Goal: Information Seeking & Learning: Check status

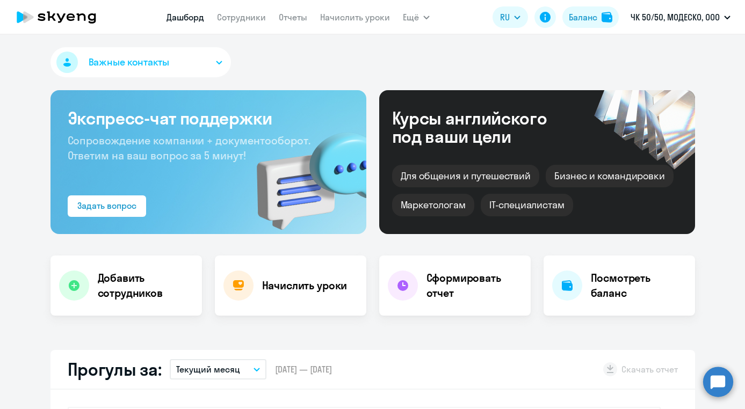
select select "30"
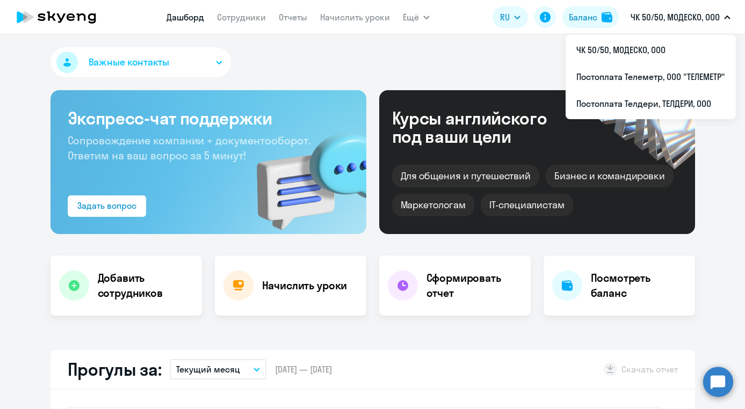
click at [690, 16] on p "ЧК 50/50, МОДЕСКО, ООО" at bounding box center [674, 17] width 89 height 13
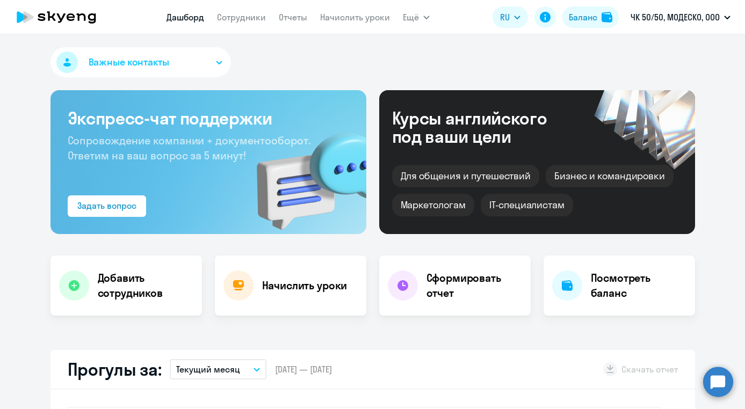
click at [690, 16] on p "ЧК 50/50, МОДЕСКО, ООО" at bounding box center [674, 17] width 89 height 13
click at [472, 76] on div "Важные контакты" at bounding box center [372, 64] width 644 height 34
click at [254, 14] on link "Сотрудники" at bounding box center [241, 17] width 49 height 11
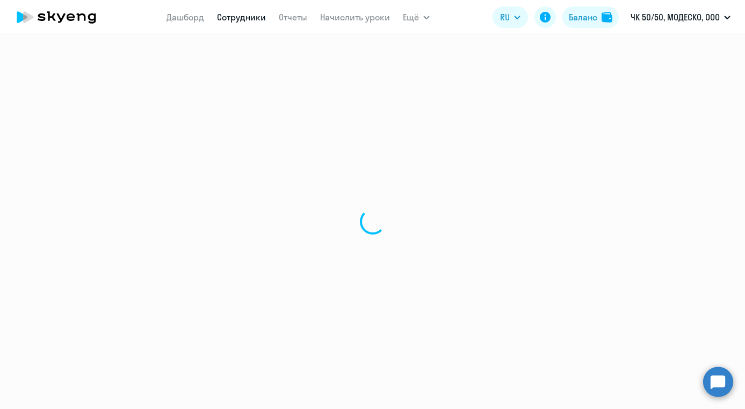
select select "30"
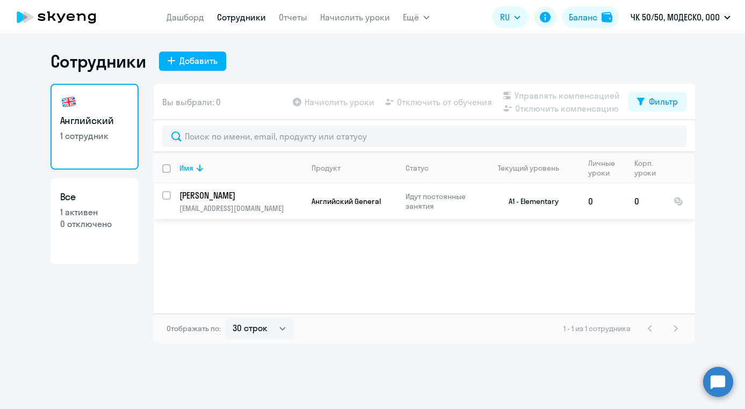
click at [449, 212] on td "Идут постоянные занятия" at bounding box center [438, 201] width 83 height 35
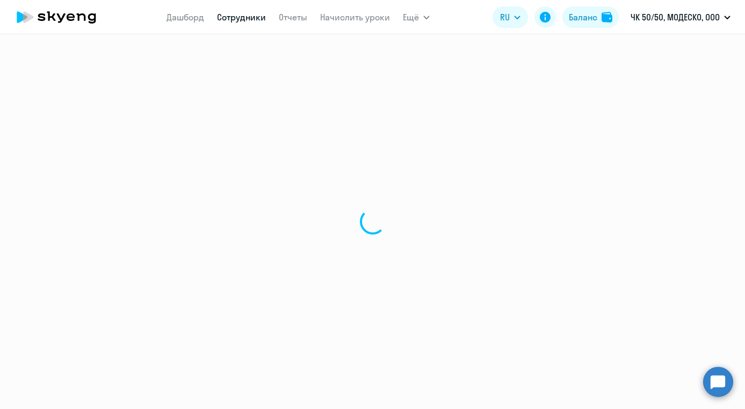
select select "english"
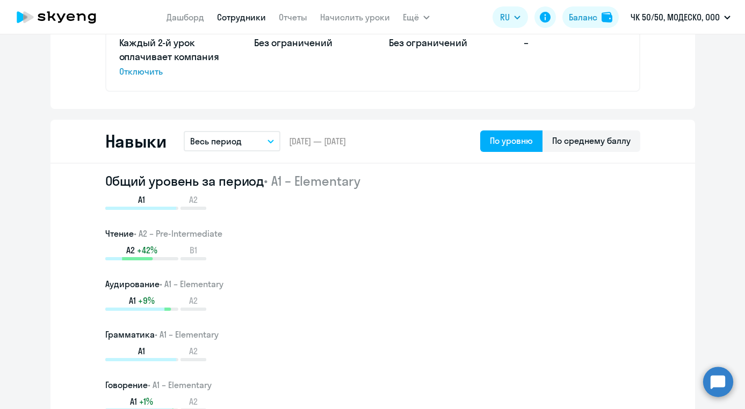
scroll to position [523, 0]
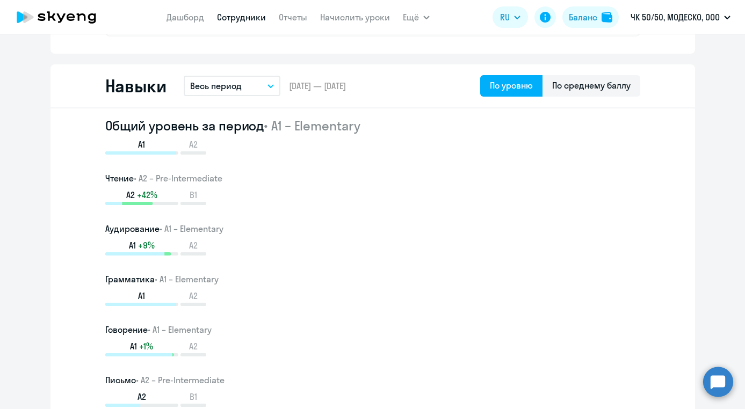
click at [229, 98] on div "Навыки Весь период – [DATE] — [DATE] По уровню По среднему баллу" at bounding box center [372, 86] width 644 height 44
click at [229, 93] on button "Весь период" at bounding box center [232, 86] width 97 height 20
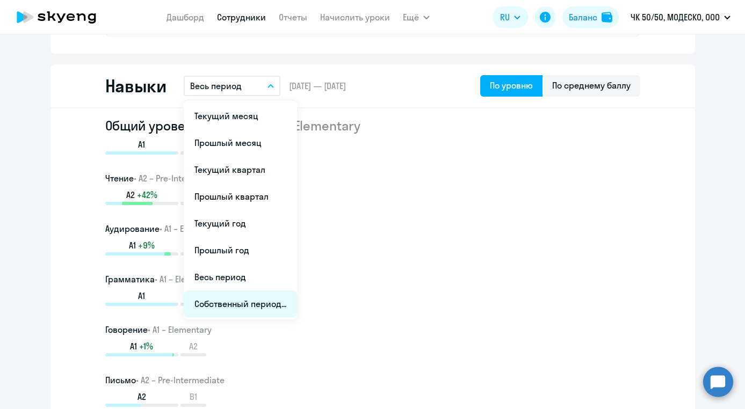
click at [254, 300] on li "Собственный период..." at bounding box center [240, 303] width 113 height 27
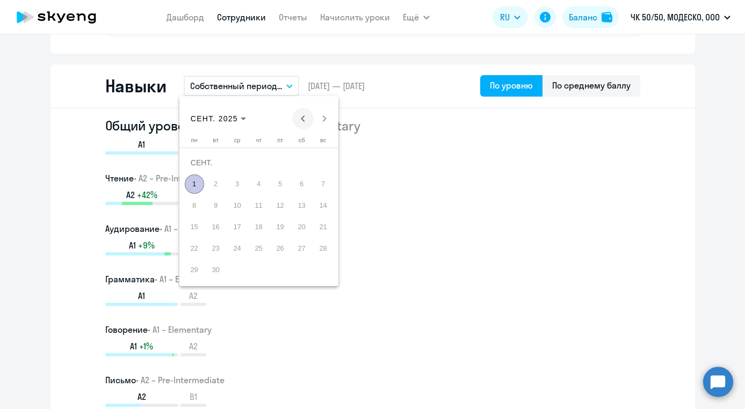
click at [300, 118] on span "Previous month" at bounding box center [302, 118] width 21 height 21
click at [283, 160] on span "1" at bounding box center [280, 162] width 19 height 19
click at [327, 251] on span "31" at bounding box center [323, 248] width 19 height 19
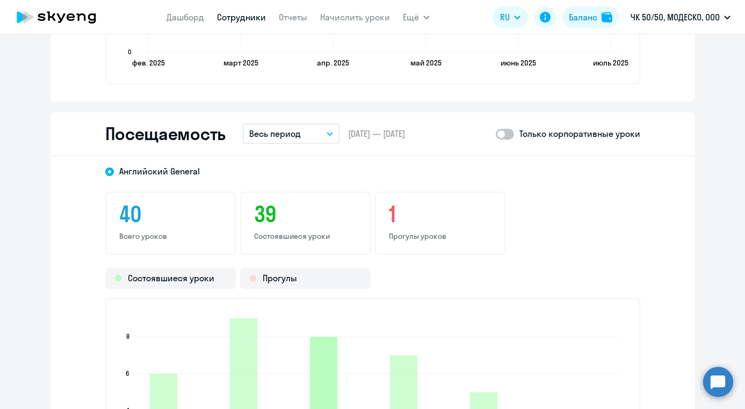
scroll to position [1244, 0]
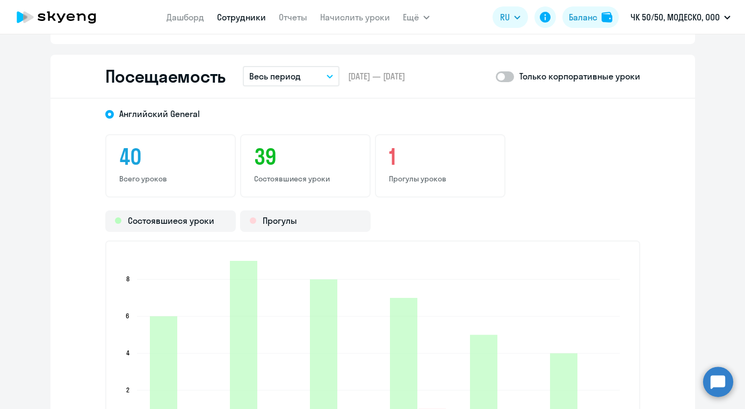
click at [319, 71] on button "Весь период" at bounding box center [291, 76] width 97 height 20
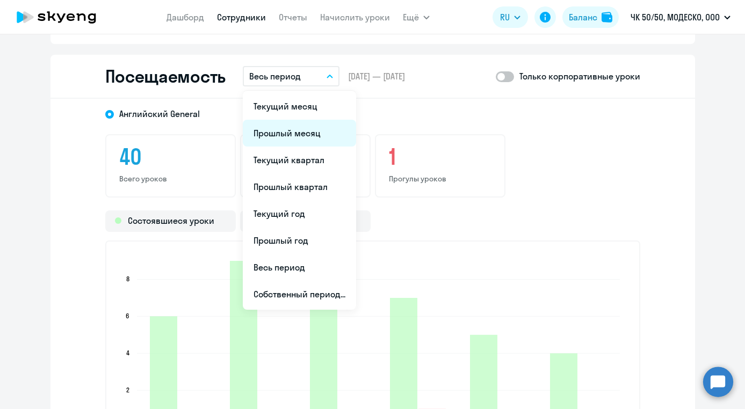
click at [304, 127] on li "Прошлый месяц" at bounding box center [299, 133] width 113 height 27
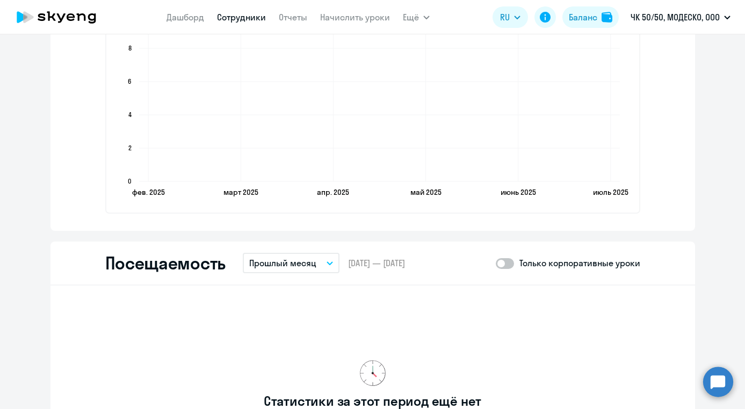
scroll to position [1104, 0]
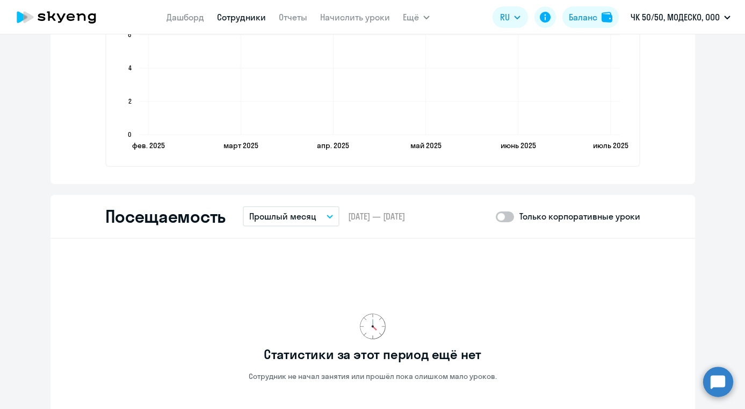
click at [320, 225] on button "Прошлый месяц" at bounding box center [291, 216] width 97 height 20
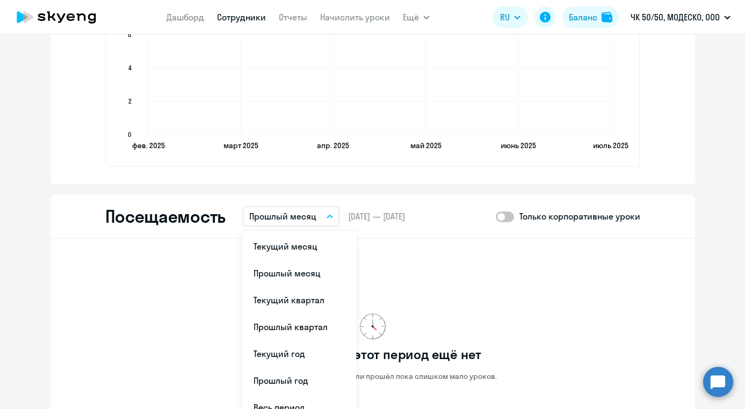
click at [475, 268] on div "Статистики за этот период ещё нет Сотрудник не начал занятия или прошёл пока сл…" at bounding box center [372, 347] width 535 height 200
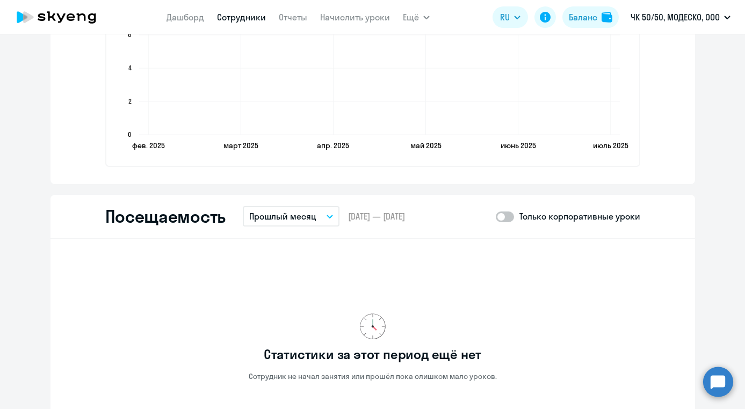
click at [320, 218] on button "Прошлый месяц" at bounding box center [291, 216] width 97 height 20
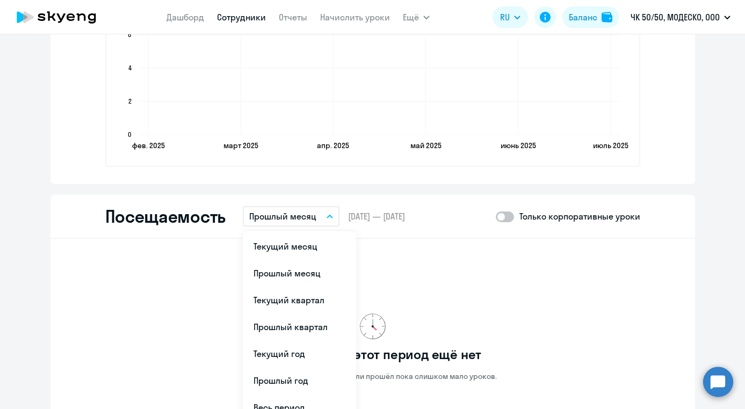
scroll to position [1335, 0]
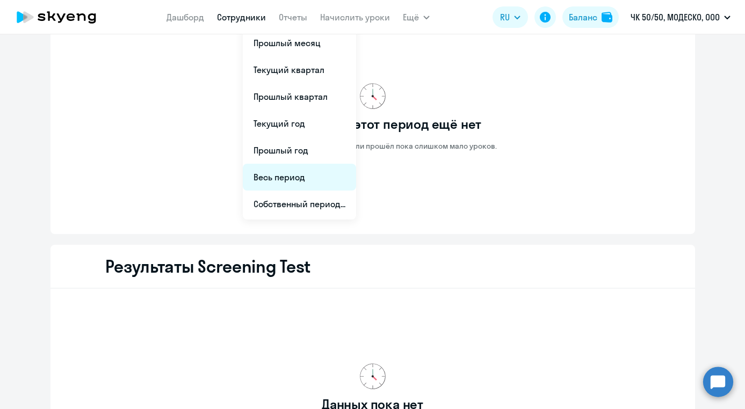
click at [288, 177] on li "Весь период" at bounding box center [299, 177] width 113 height 27
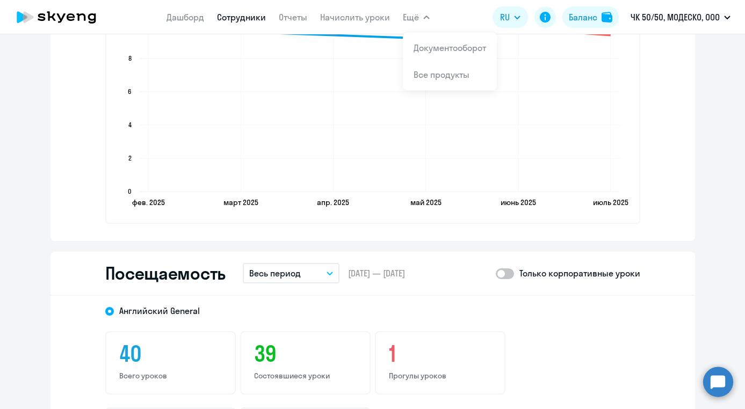
scroll to position [951, 0]
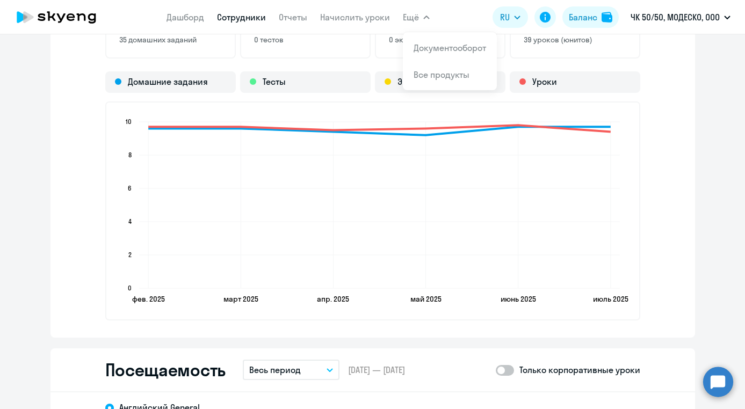
click at [687, 17] on p "ЧК 50/50, МОДЕСКО, ООО" at bounding box center [674, 17] width 89 height 13
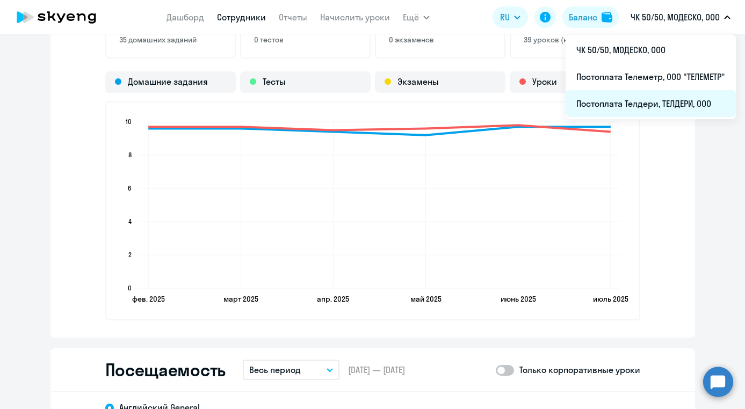
click at [646, 110] on li "Постоплата Телдери, ТЕЛДЕРИ, ООО" at bounding box center [650, 103] width 170 height 27
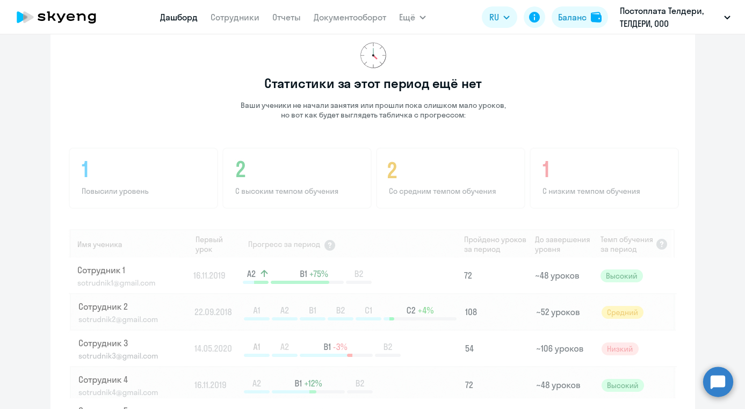
scroll to position [766, 0]
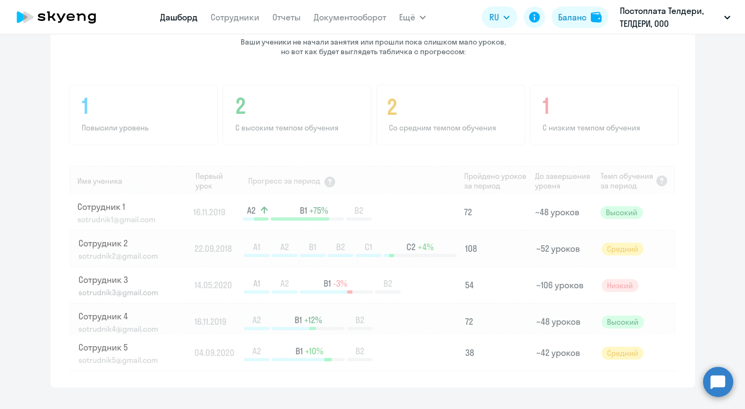
click at [227, 23] on app-menu-item-link "Сотрудники" at bounding box center [234, 17] width 49 height 13
click at [231, 20] on link "Сотрудники" at bounding box center [234, 17] width 49 height 11
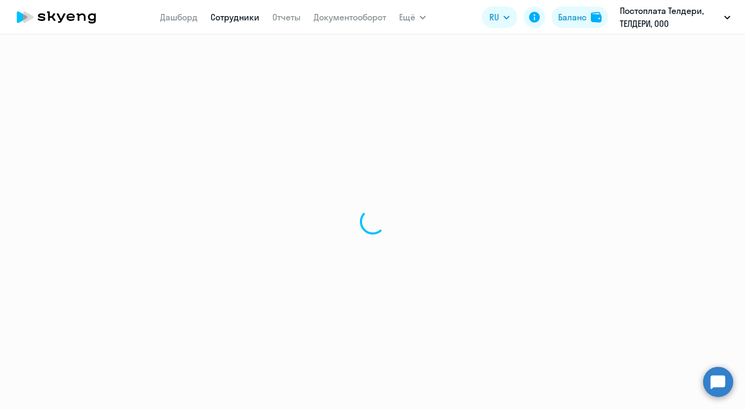
select select "30"
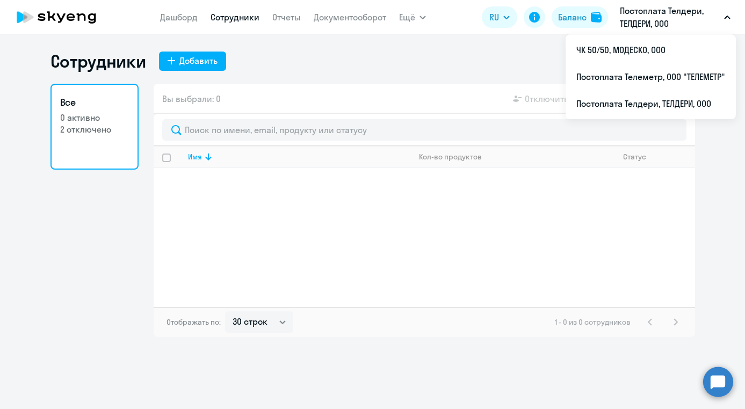
click at [697, 26] on p "Постоплата Телдери, ТЕЛДЕРИ, ООО" at bounding box center [669, 17] width 100 height 26
click at [677, 9] on p "Постоплата Телдери, ТЕЛДЕРИ, ООО" at bounding box center [669, 17] width 100 height 26
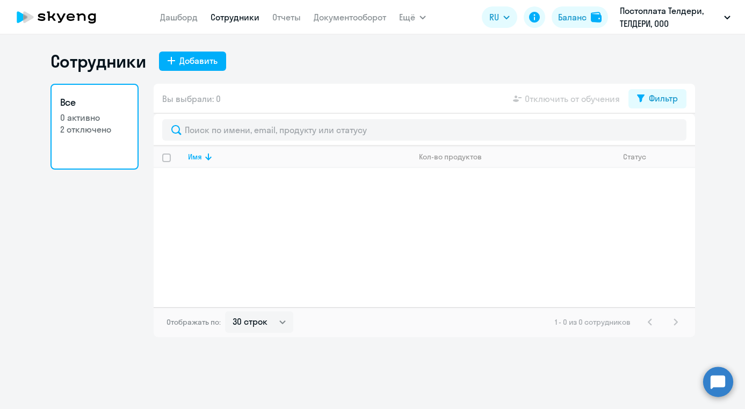
click at [670, 15] on p "Постоплата Телдери, ТЕЛДЕРИ, ООО" at bounding box center [669, 17] width 100 height 26
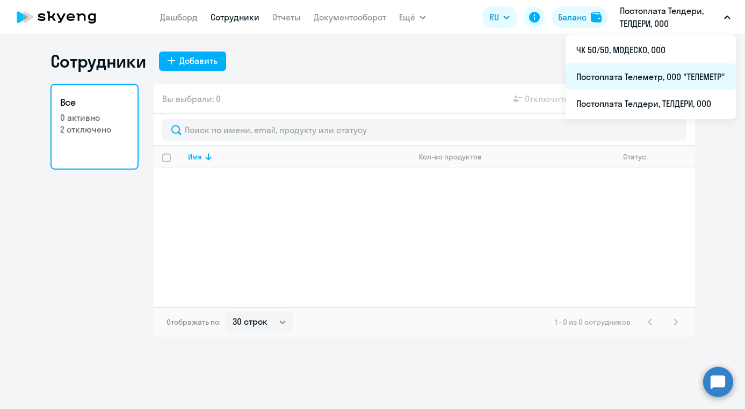
click at [639, 79] on li "Постоплата Телеметр, ООО "ТЕЛЕМЕТР"" at bounding box center [650, 76] width 170 height 27
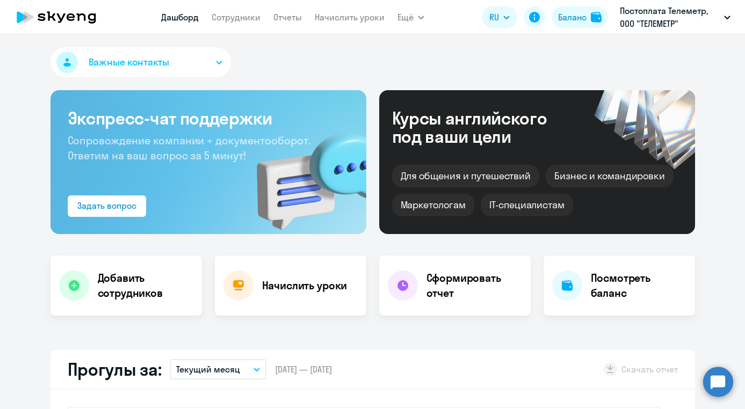
select select "30"
click at [228, 26] on nav "[PERSON_NAME] Отчеты Начислить уроки" at bounding box center [272, 16] width 223 height 21
click at [230, 19] on link "Сотрудники" at bounding box center [236, 17] width 49 height 11
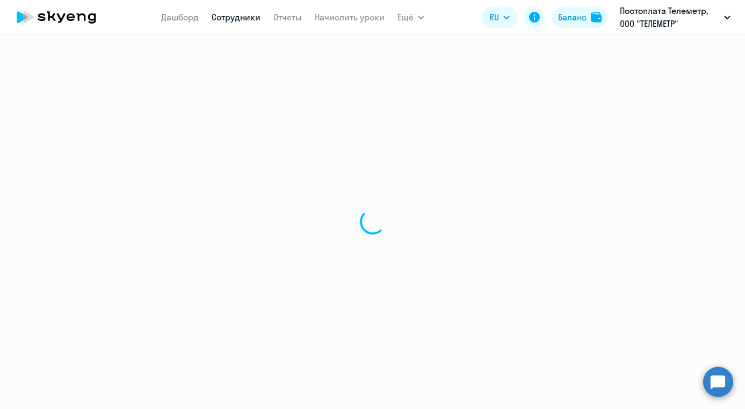
select select "30"
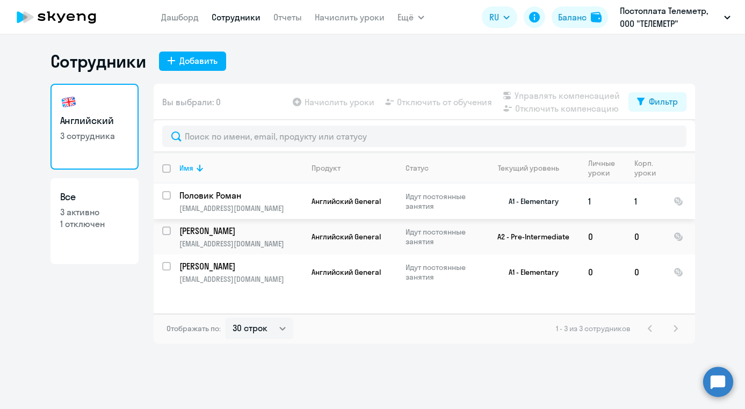
click at [248, 200] on p "Половик Роман" at bounding box center [239, 195] width 121 height 12
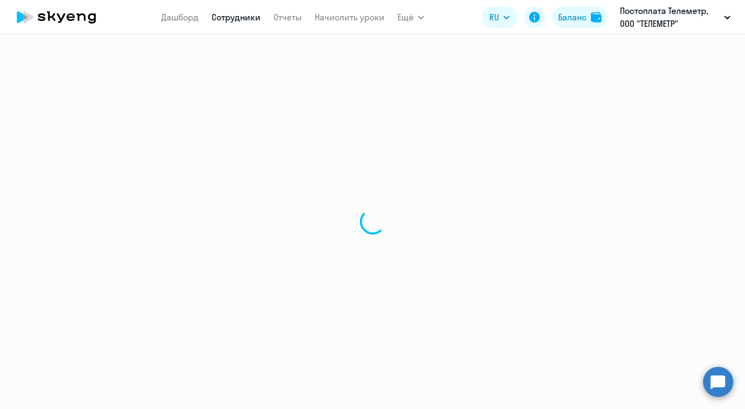
select select "english"
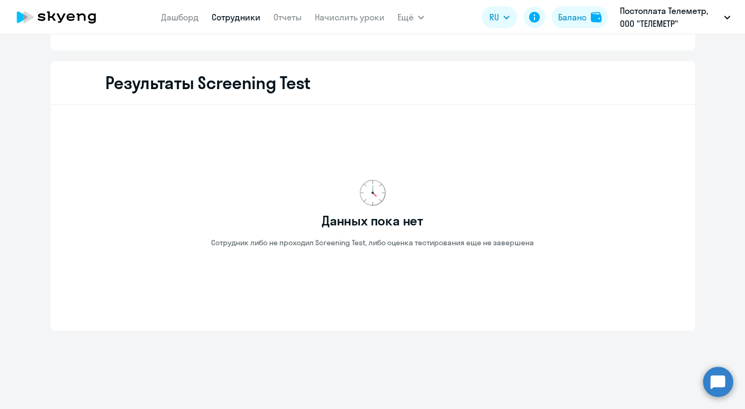
scroll to position [1378, 0]
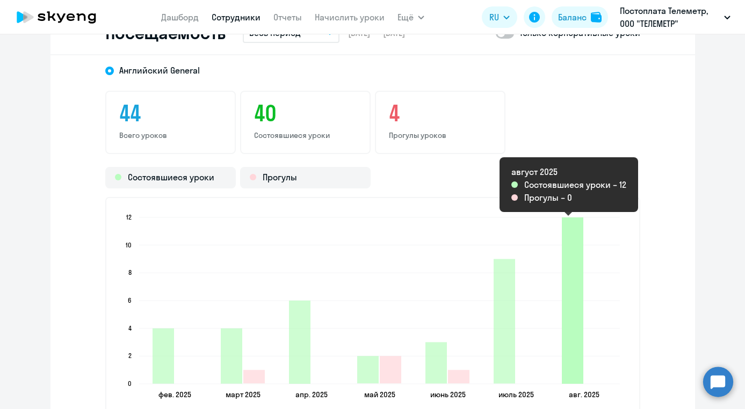
click at [567, 286] on icon "2025-08-29T21:00:00.000Z Состоявшиеся уроки 12" at bounding box center [572, 300] width 21 height 166
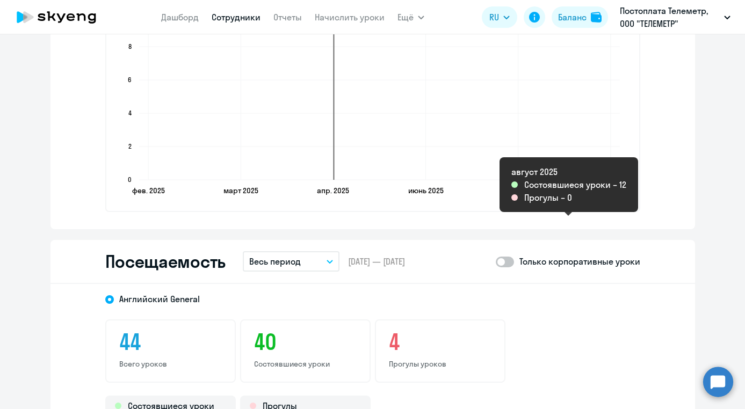
scroll to position [1120, 0]
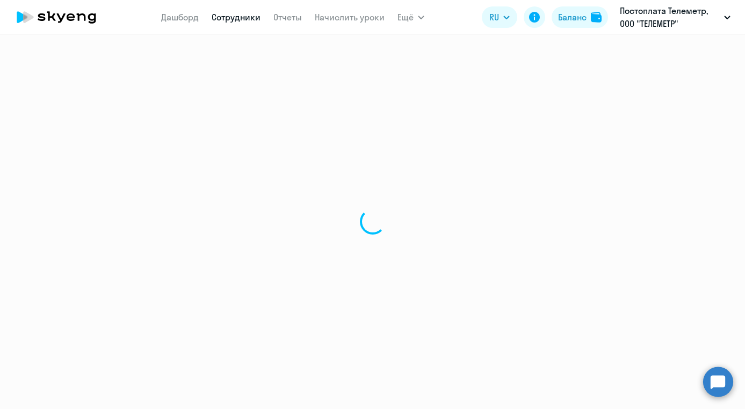
select select "30"
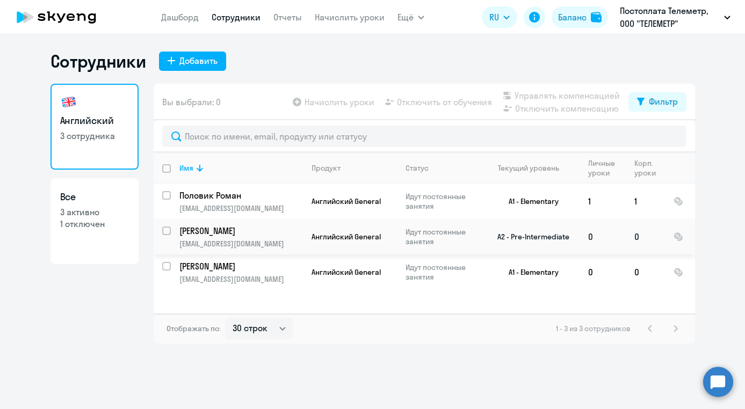
click at [267, 230] on p "[PERSON_NAME]" at bounding box center [239, 231] width 121 height 12
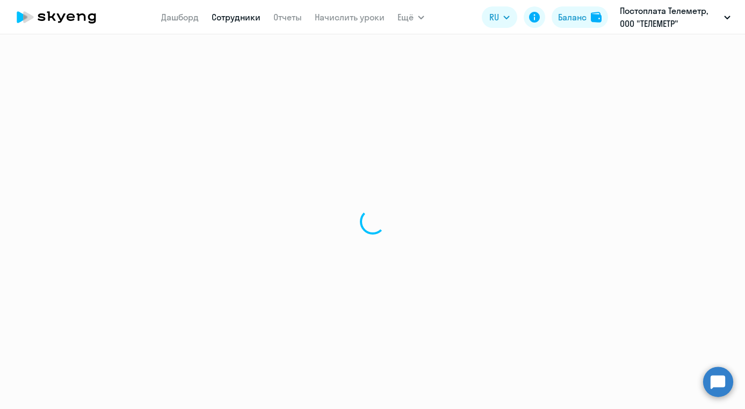
select select "english"
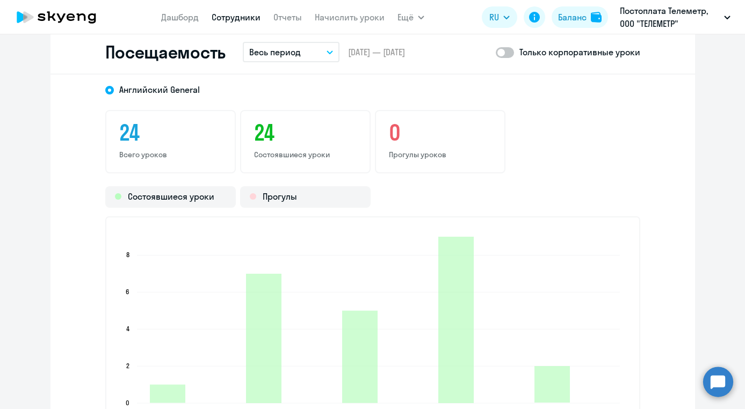
scroll to position [1359, 0]
click at [240, 14] on link "Сотрудники" at bounding box center [236, 17] width 49 height 11
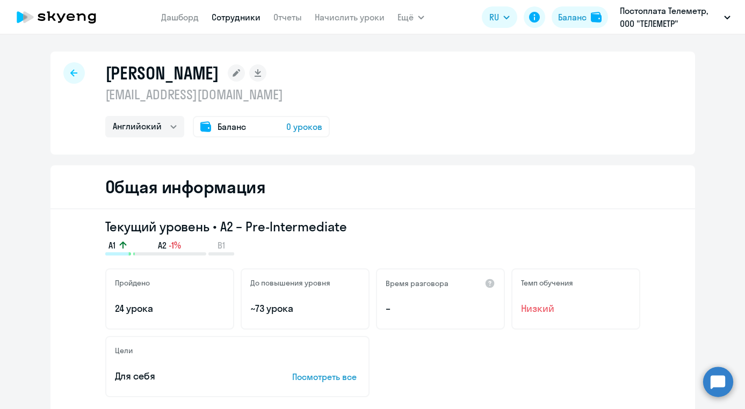
select select "30"
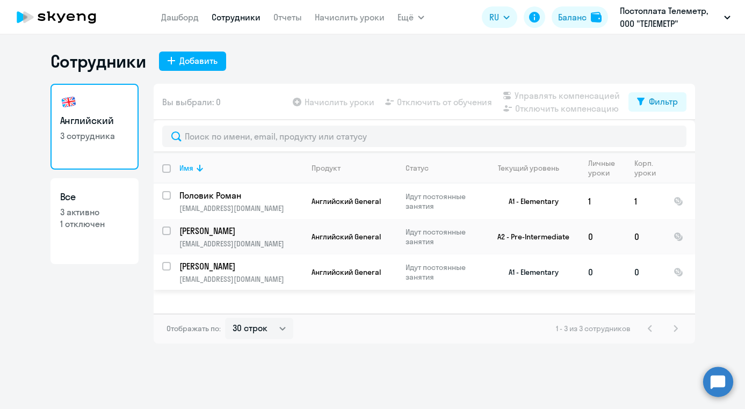
click at [362, 274] on span "Английский General" at bounding box center [345, 272] width 69 height 10
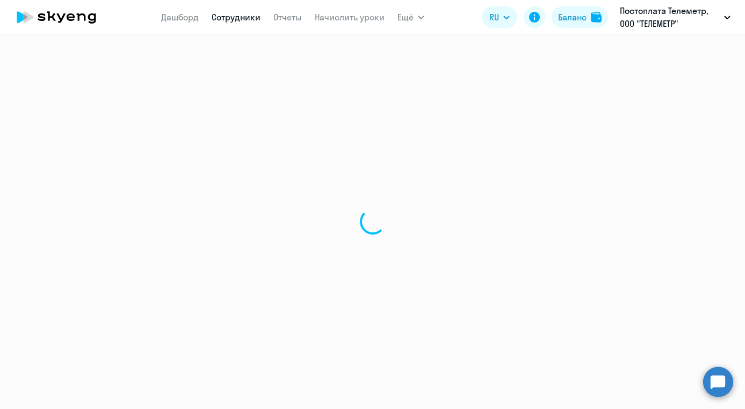
select select "english"
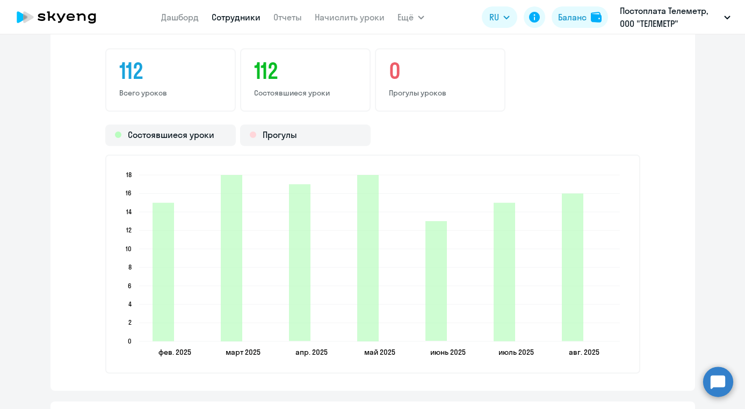
scroll to position [1425, 0]
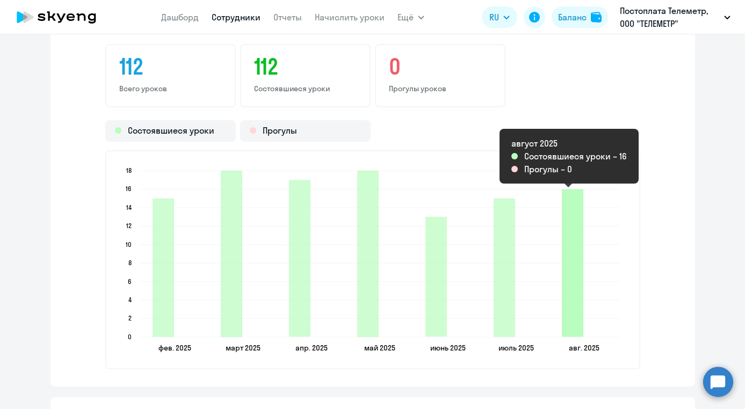
click at [568, 267] on icon "2025-08-29T21:00:00.000Z Состоявшиеся уроки 16" at bounding box center [572, 263] width 21 height 148
